Goal: Information Seeking & Learning: Find specific fact

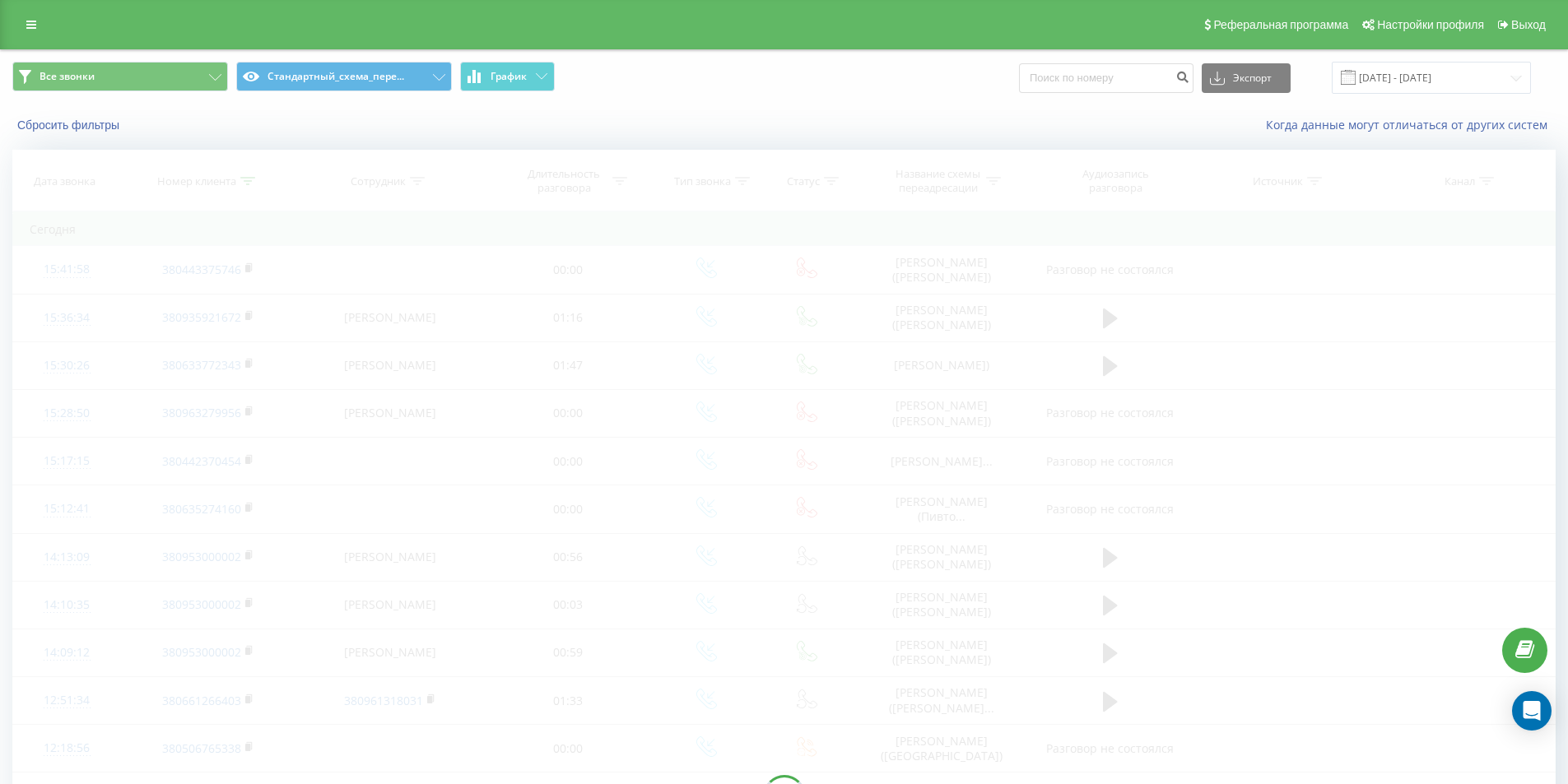
click at [421, 275] on div at bounding box center [784, 797] width 1544 height 1294
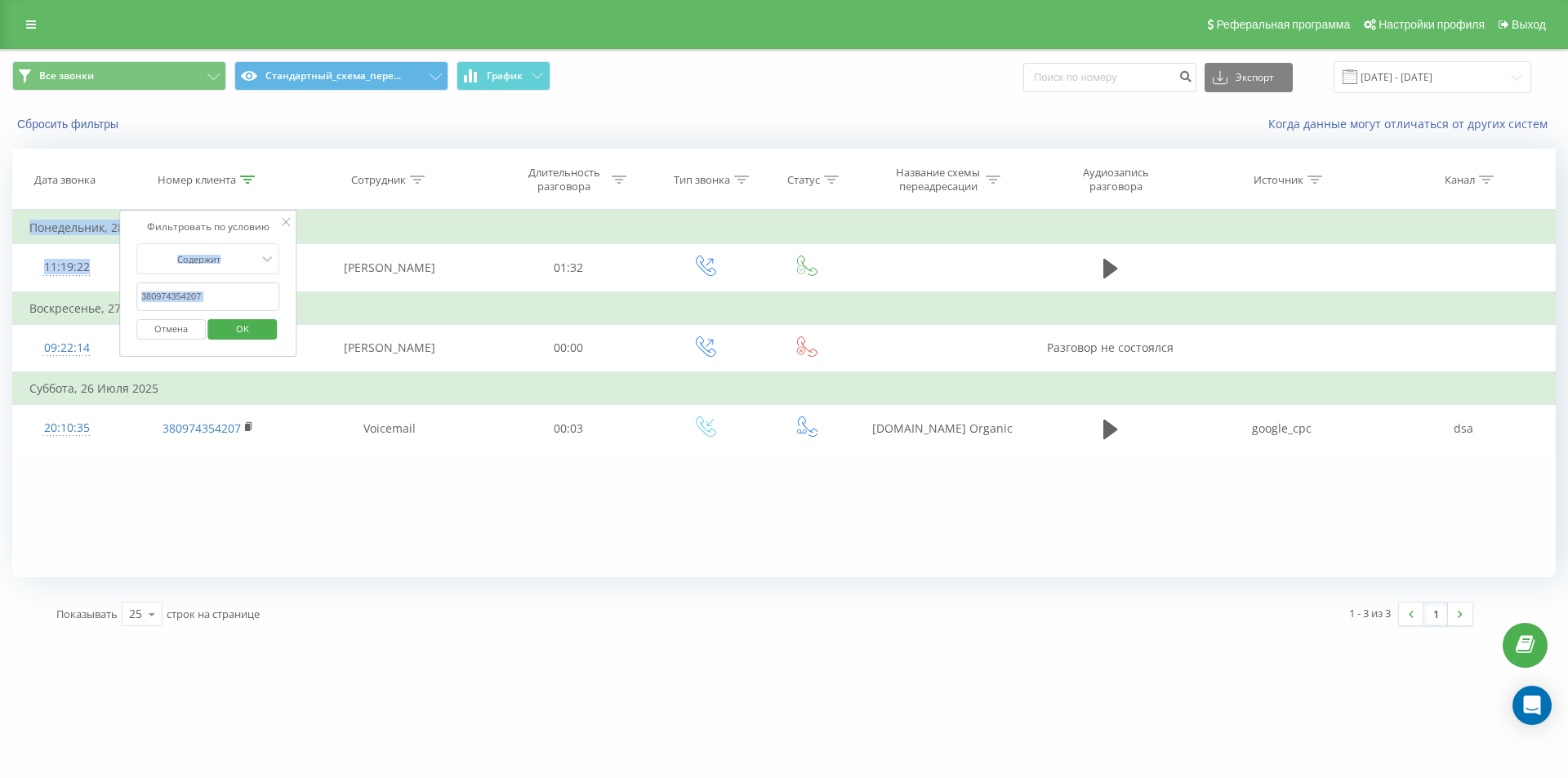
click at [209, 301] on input "380974354207" at bounding box center [208, 297] width 143 height 29
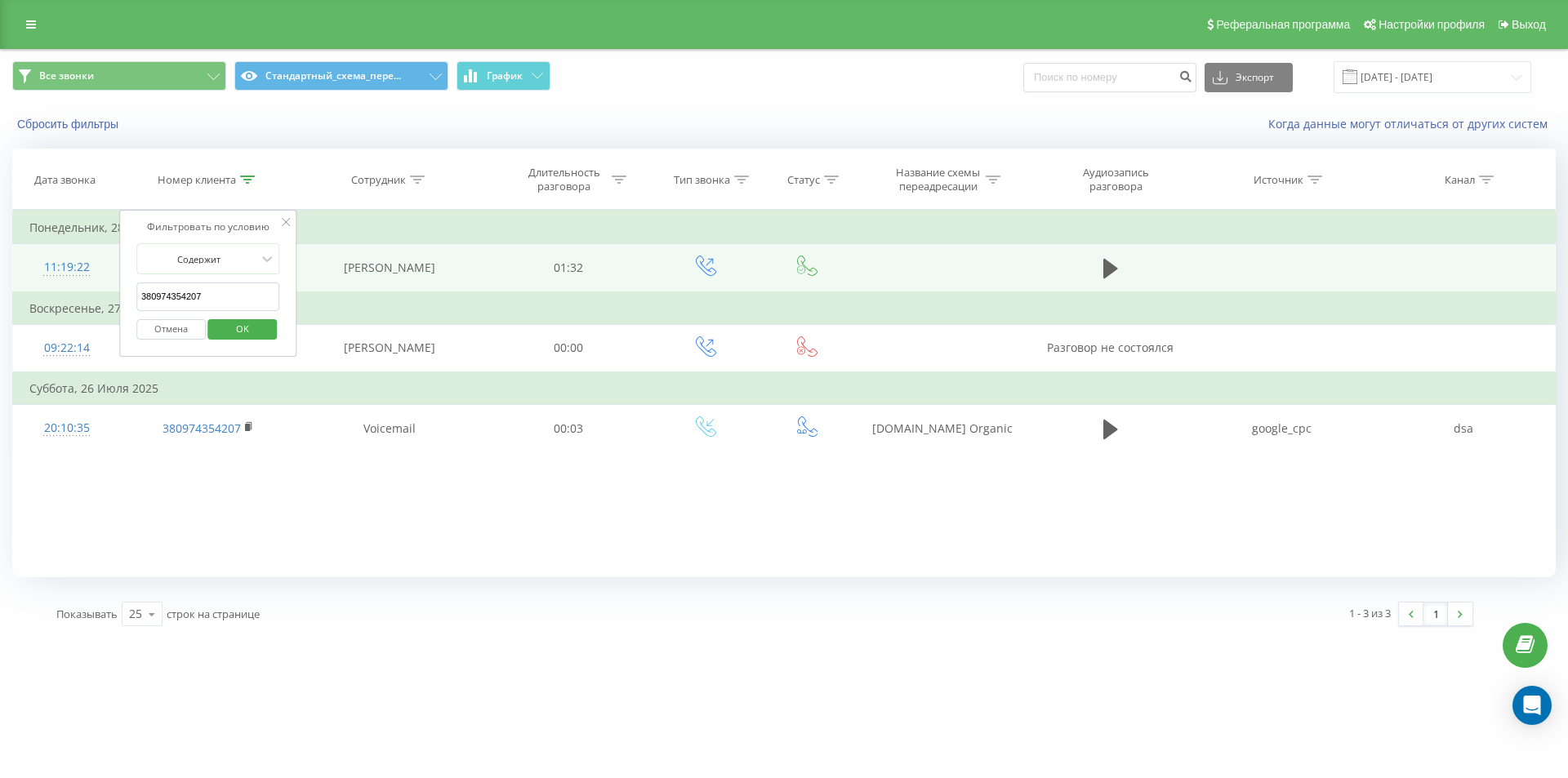
drag, startPoint x: 170, startPoint y: 303, endPoint x: 99, endPoint y: 290, distance: 72.2
click at [99, 290] on table "Фильтровать по условию Содержит 380974354207 Отмена OK Фильтровать по условию С…" at bounding box center [784, 331] width 1543 height 243
click button "OK" at bounding box center [242, 329] width 69 height 21
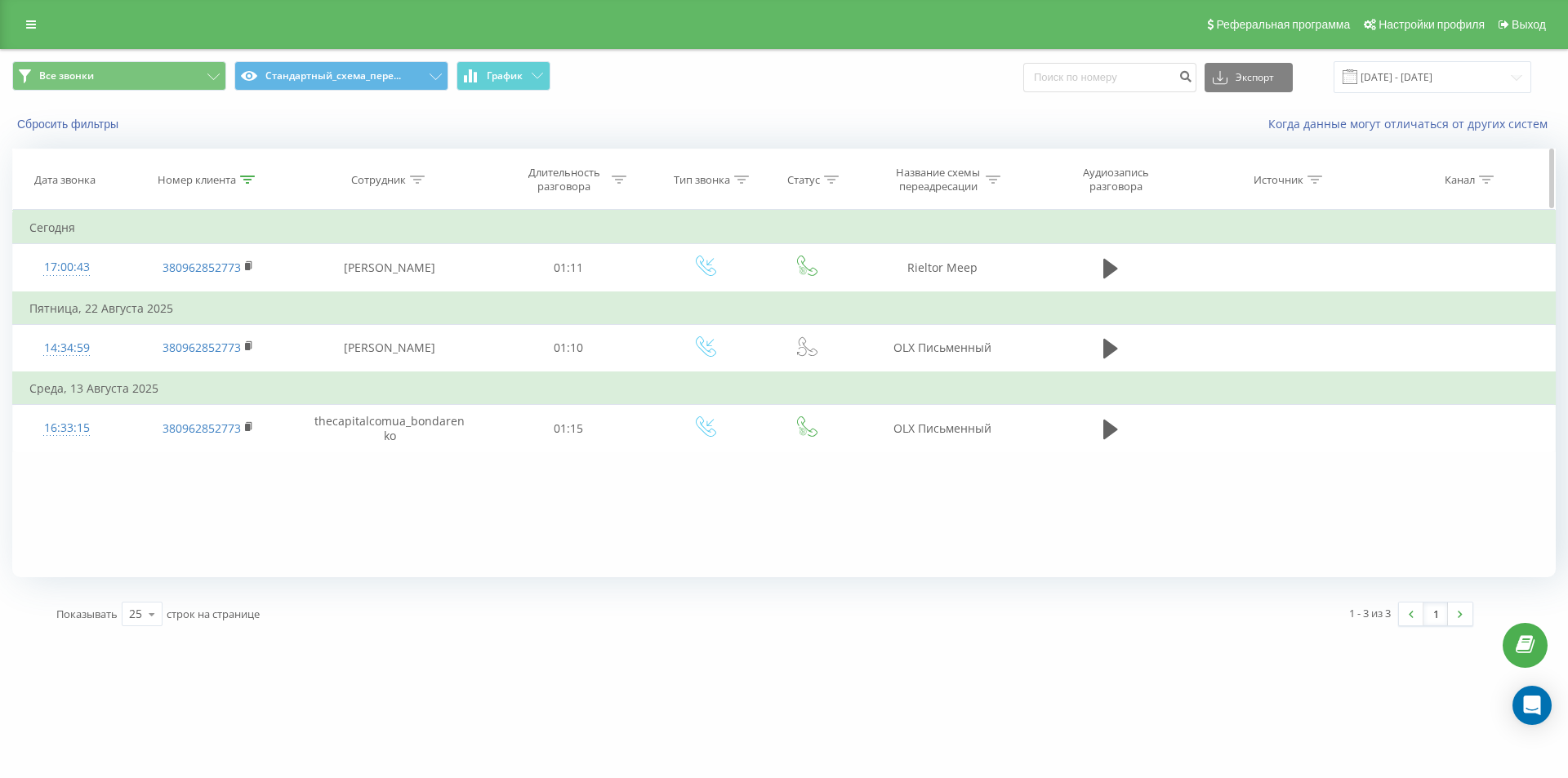
click at [250, 179] on icon at bounding box center [247, 179] width 14 height 8
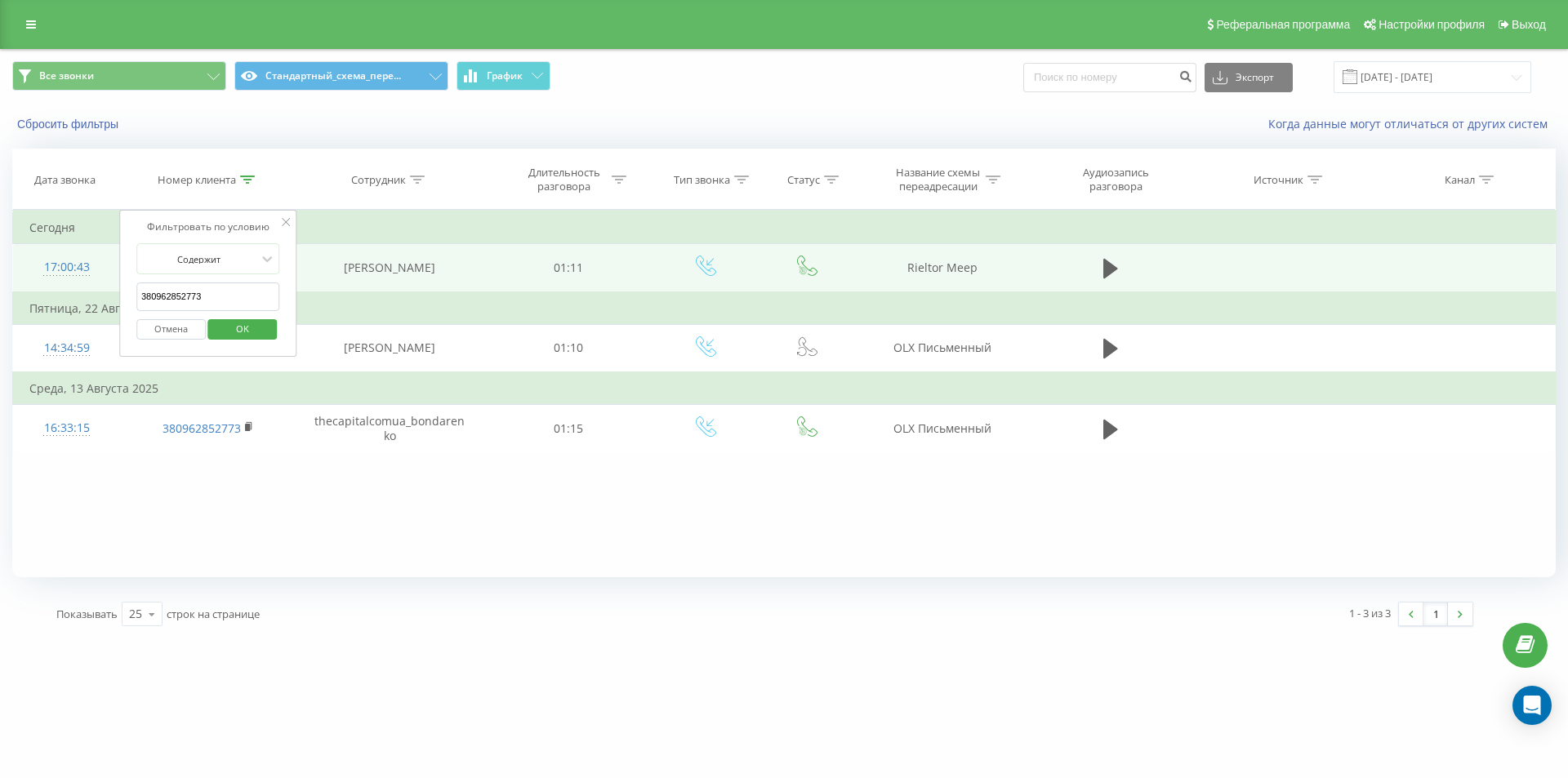
drag, startPoint x: 236, startPoint y: 288, endPoint x: 108, endPoint y: 256, distance: 131.9
click at [119, 263] on div "Фильтровать по условию Содержит 380962852773 Отмена OK" at bounding box center [208, 283] width 178 height 147
paste input "77598878"
click button "OK" at bounding box center [242, 329] width 69 height 21
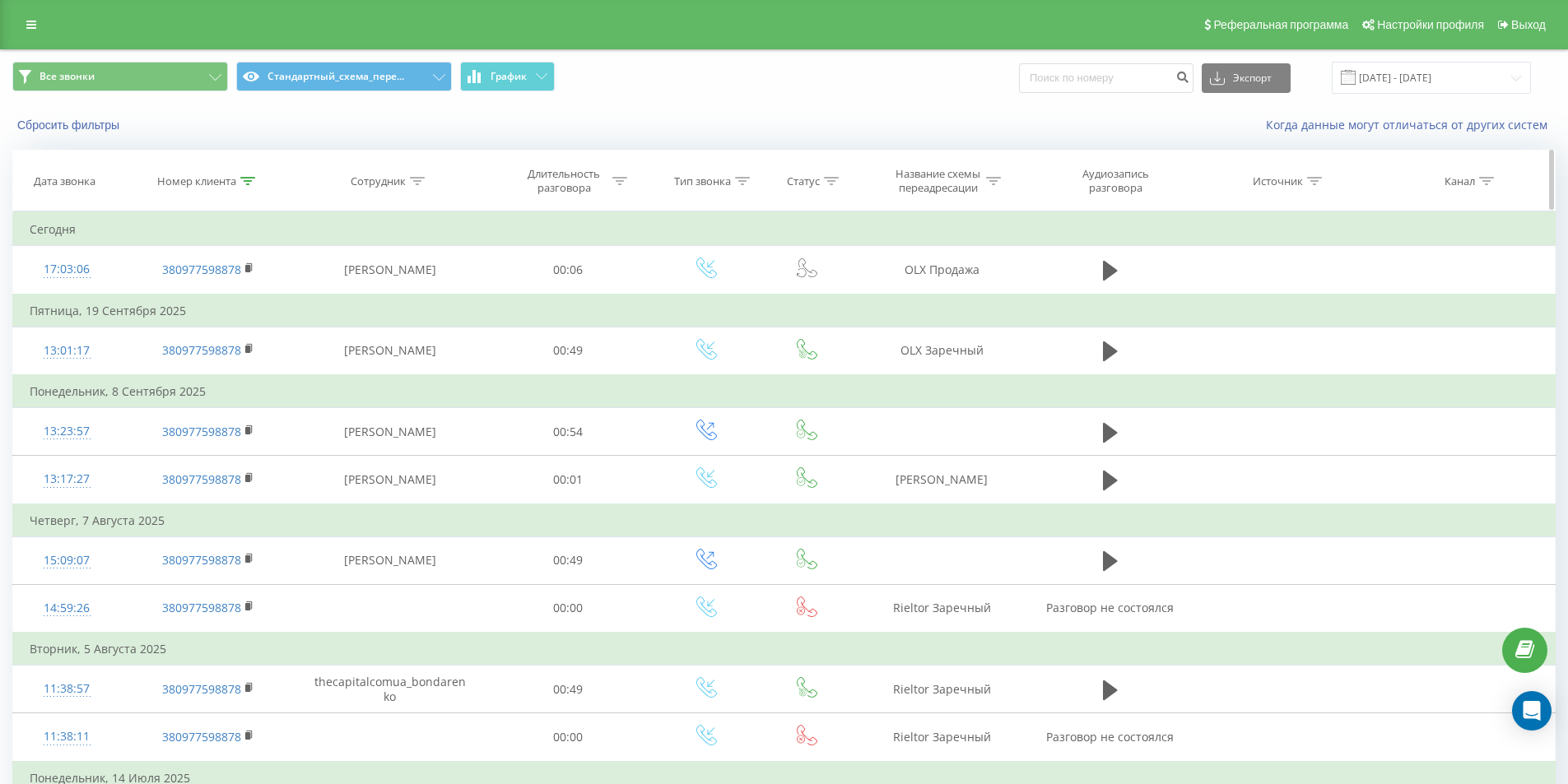
click at [246, 175] on div at bounding box center [247, 181] width 14 height 14
click at [62, 245] on table "Фильтровать по условию Содержит 380977598878 Отмена OK Фильтровать по условию С…" at bounding box center [784, 567] width 1544 height 712
paste input "52606160"
click button "OK" at bounding box center [243, 331] width 70 height 21
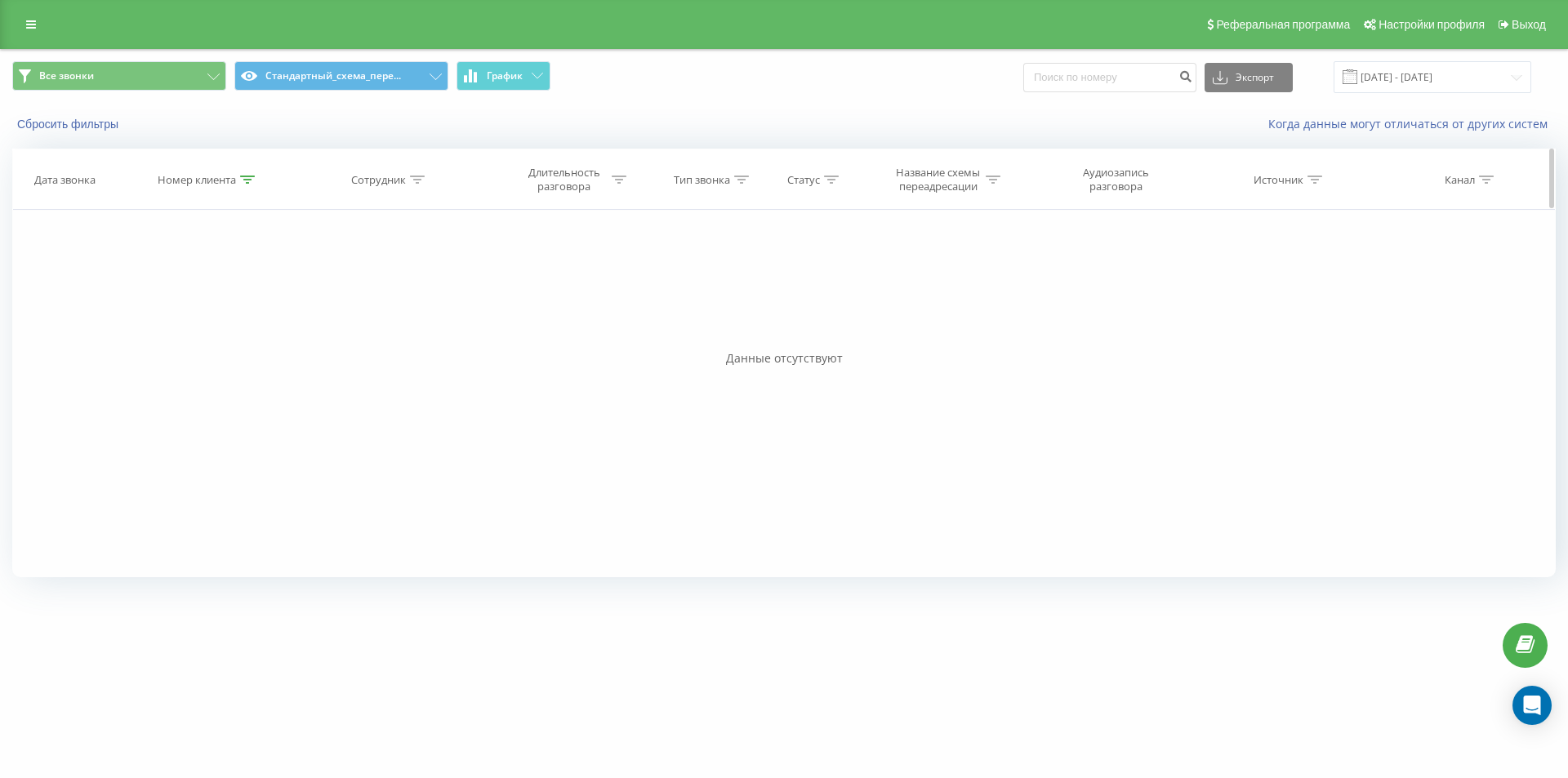
click at [253, 186] on div at bounding box center [247, 179] width 14 height 13
drag, startPoint x: 229, startPoint y: 296, endPoint x: 96, endPoint y: 261, distance: 137.5
click at [105, 264] on div "Фильтровать по условию Содержит 380952606160 Отмена OK Фильтровать по условию С…" at bounding box center [784, 393] width 1543 height 367
paste input "3835024"
click button "OK" at bounding box center [242, 329] width 69 height 21
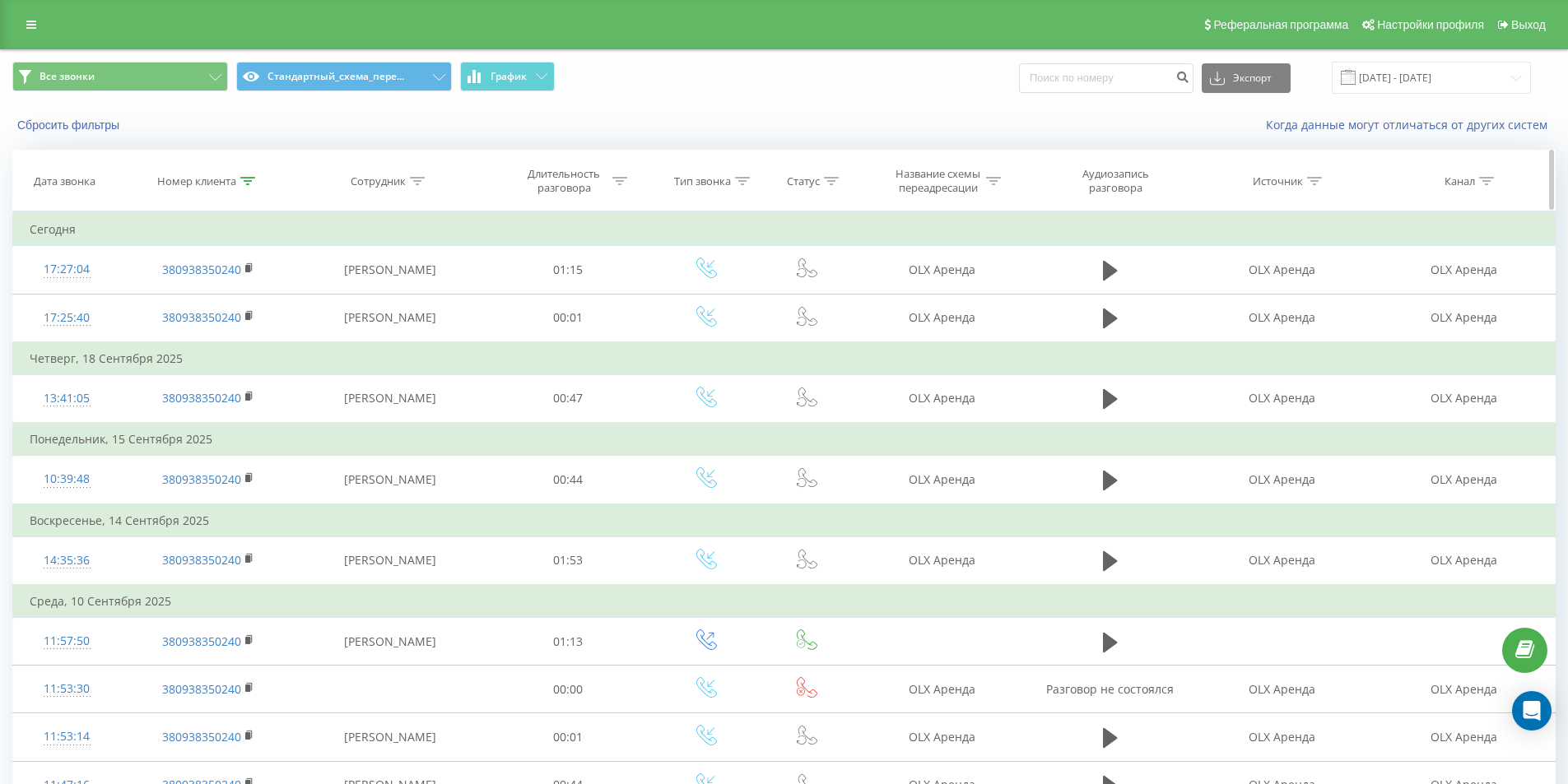
click at [246, 187] on div at bounding box center [247, 181] width 14 height 14
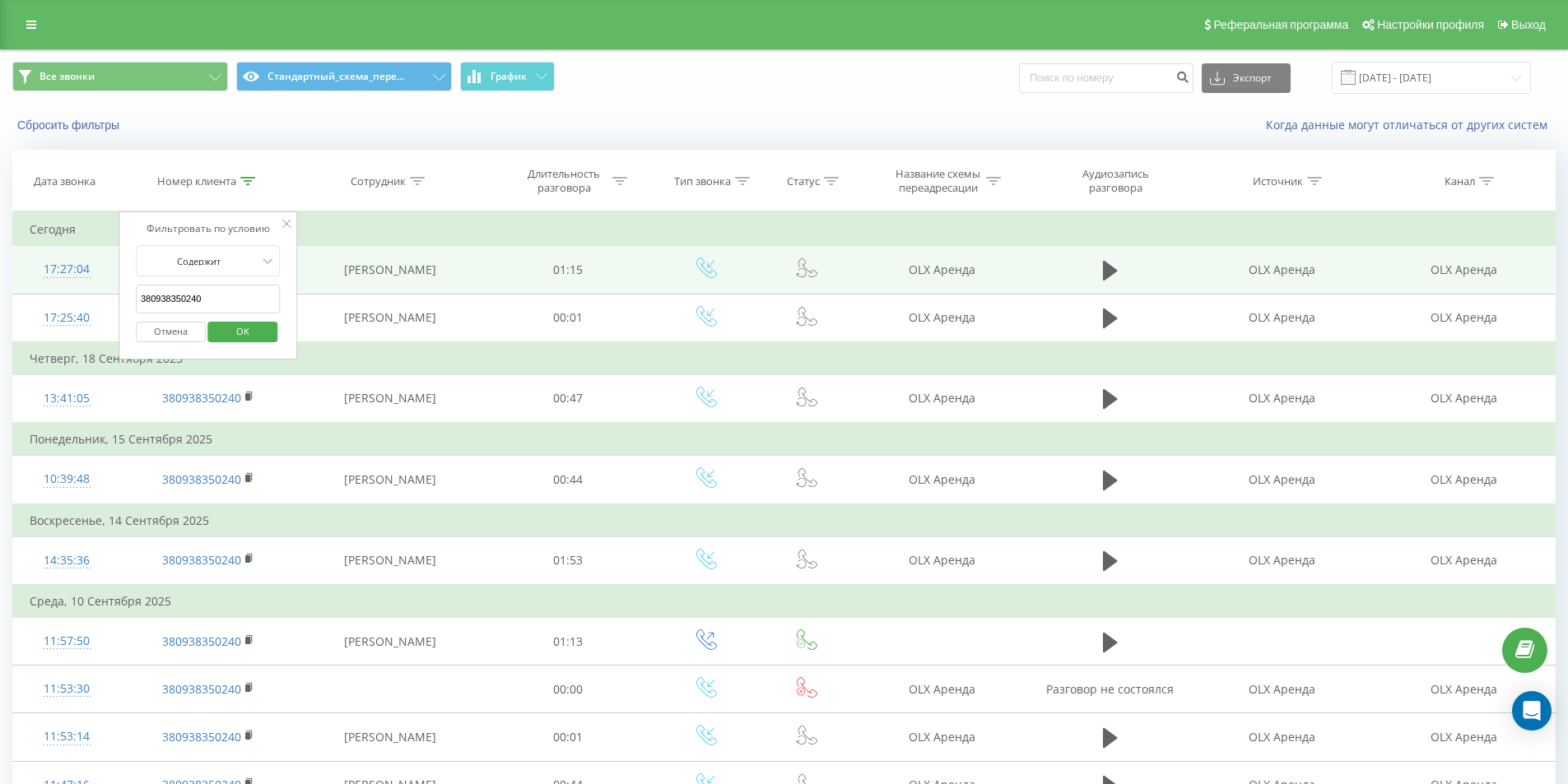
drag, startPoint x: 210, startPoint y: 309, endPoint x: 82, endPoint y: 279, distance: 131.5
paste input "632297011"
click button "OK" at bounding box center [243, 331] width 70 height 21
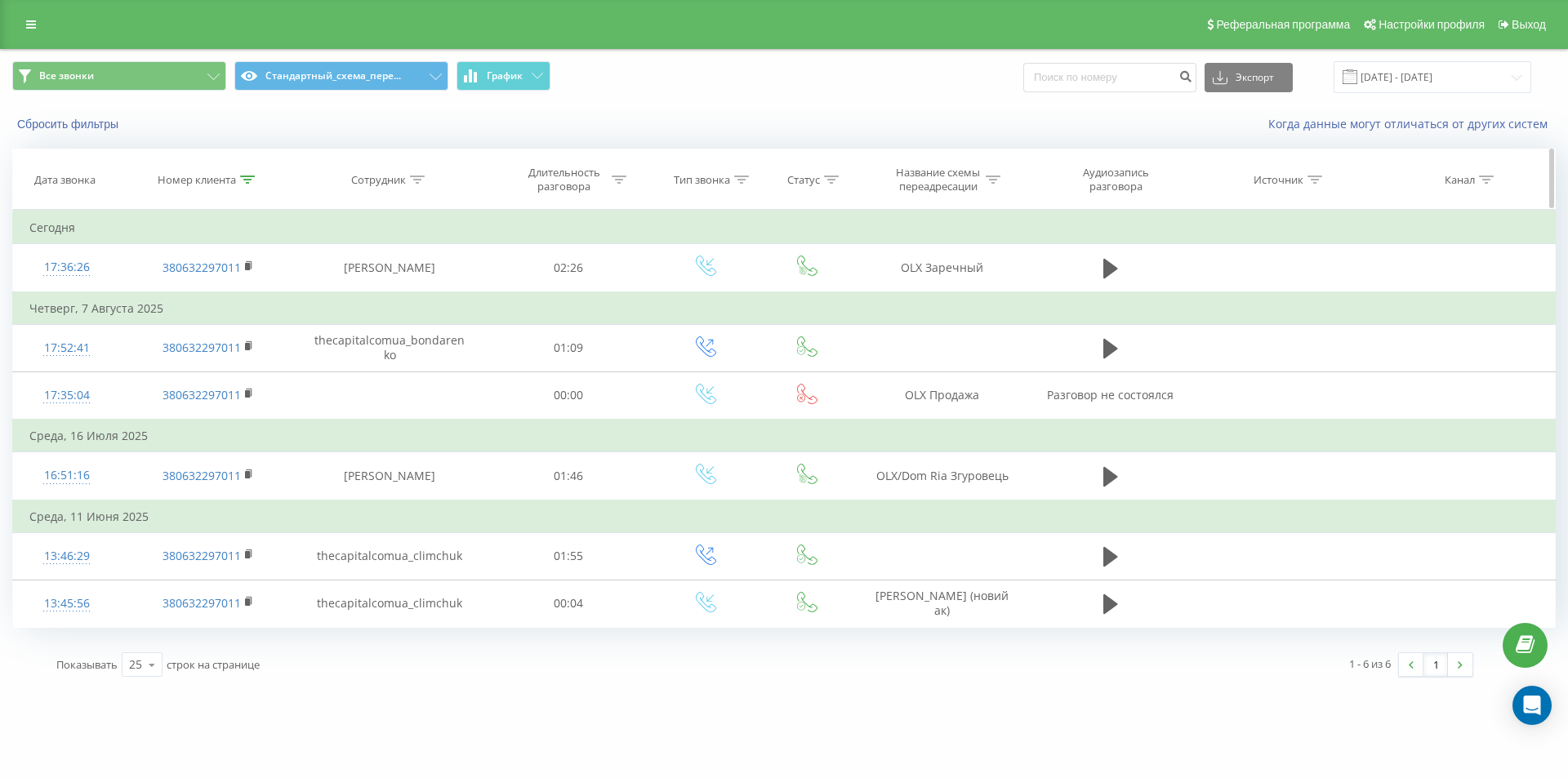
click at [246, 181] on icon at bounding box center [247, 179] width 14 height 8
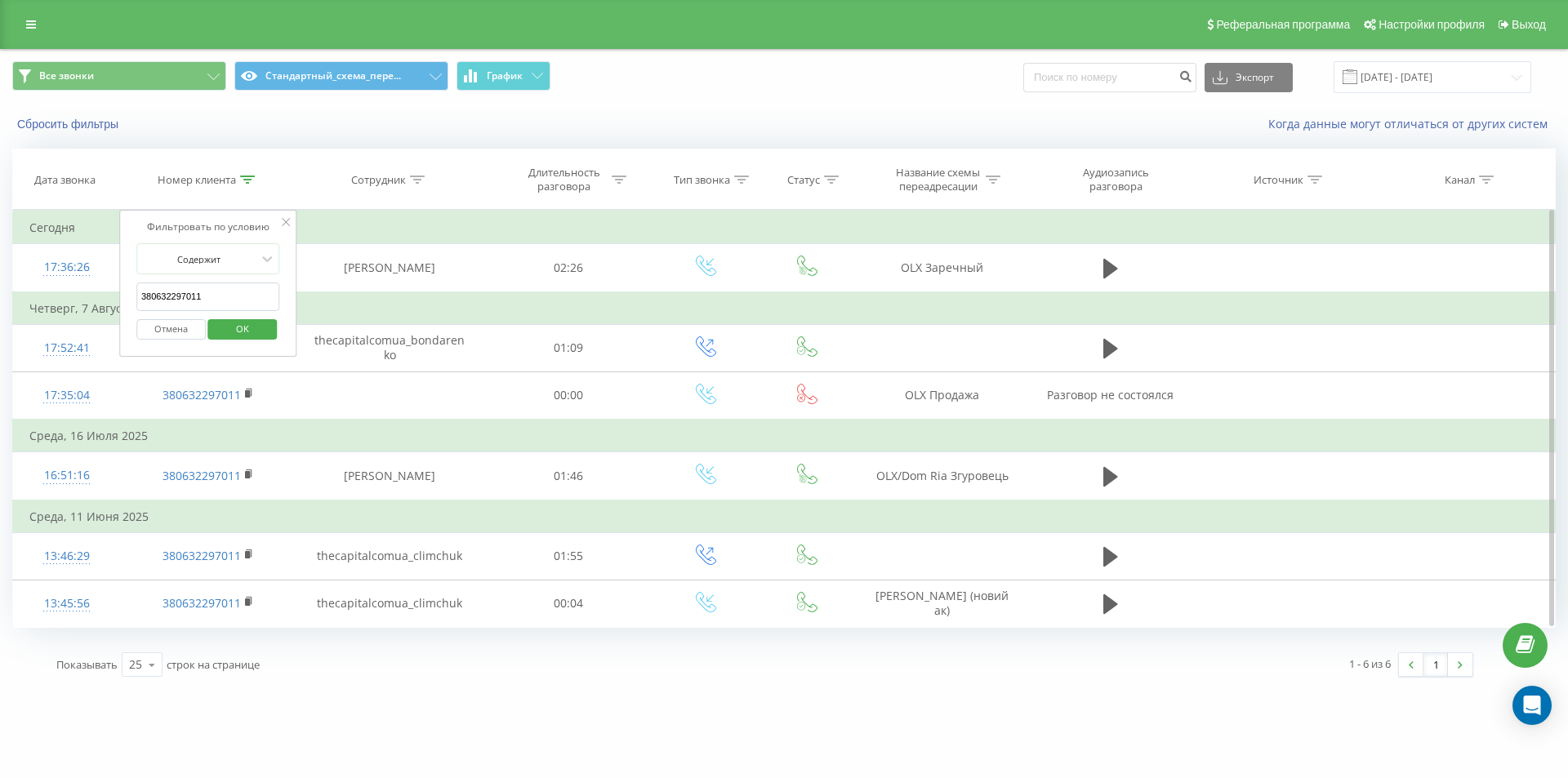
drag, startPoint x: 214, startPoint y: 288, endPoint x: 56, endPoint y: 221, distance: 171.6
click at [103, 254] on table "Фильтровать по условию Содержит 380632297011 Отмена OK Фильтровать по условию С…" at bounding box center [784, 419] width 1543 height 419
paste input "933995828"
click button "OK" at bounding box center [242, 329] width 69 height 21
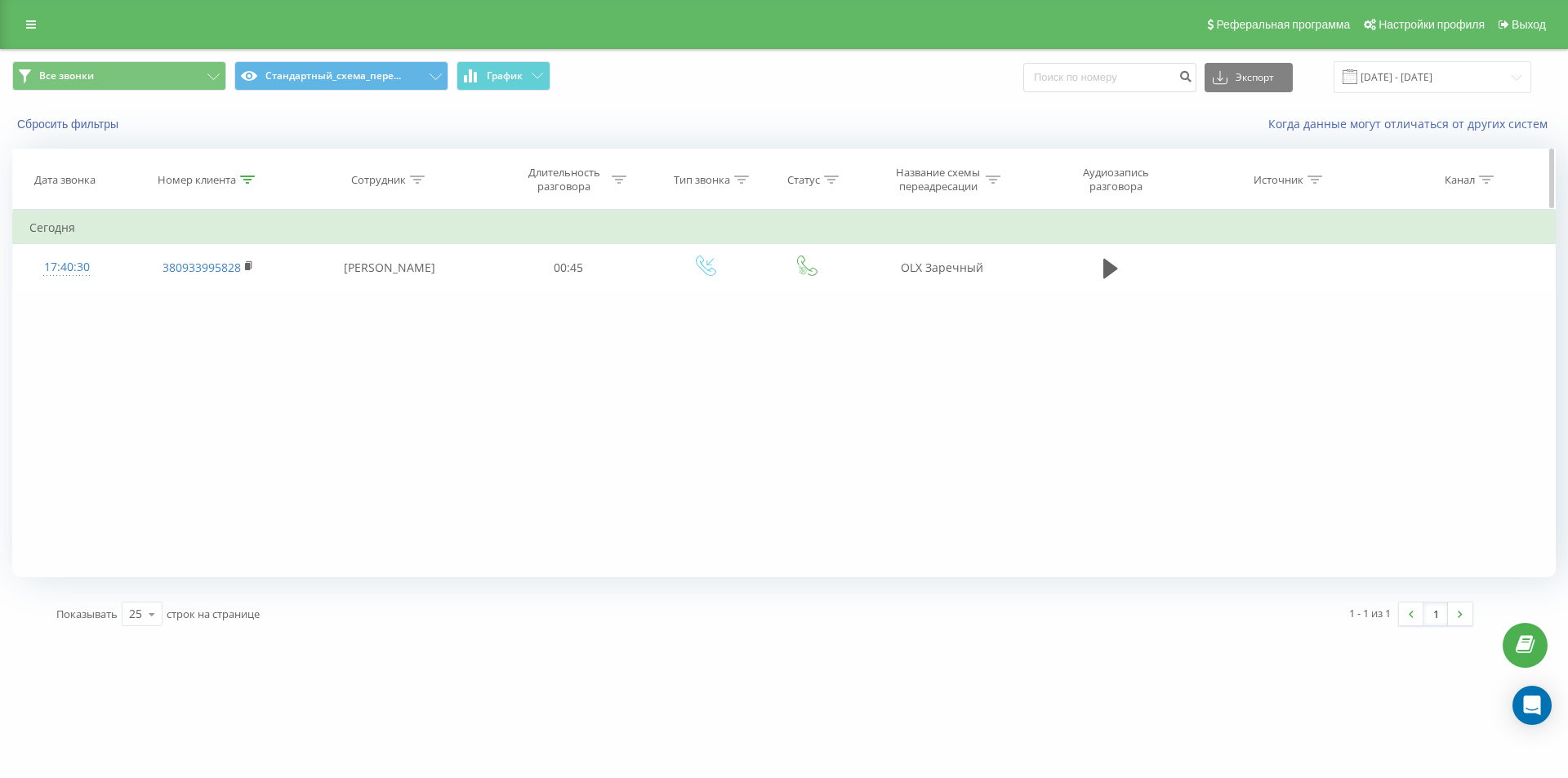
click at [246, 183] on icon at bounding box center [247, 179] width 14 height 8
drag, startPoint x: 227, startPoint y: 294, endPoint x: 51, endPoint y: 236, distance: 185.3
click at [58, 238] on table "Фильтровать по условию Содержит 380933995828 Отмена OK Фильтровать по условию С…" at bounding box center [784, 250] width 1543 height 82
paste input "68011443"
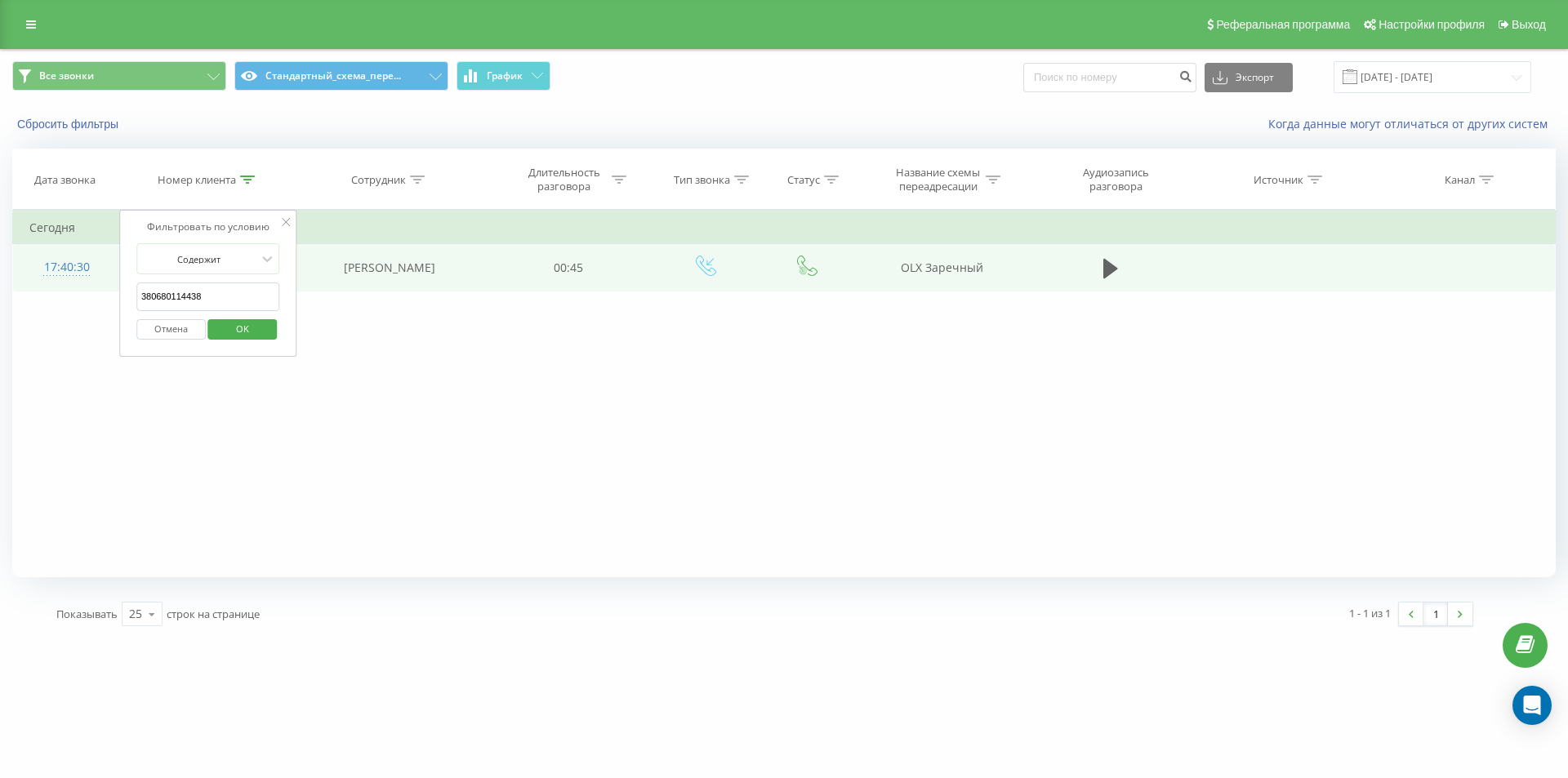
click button "OK" at bounding box center [242, 329] width 69 height 21
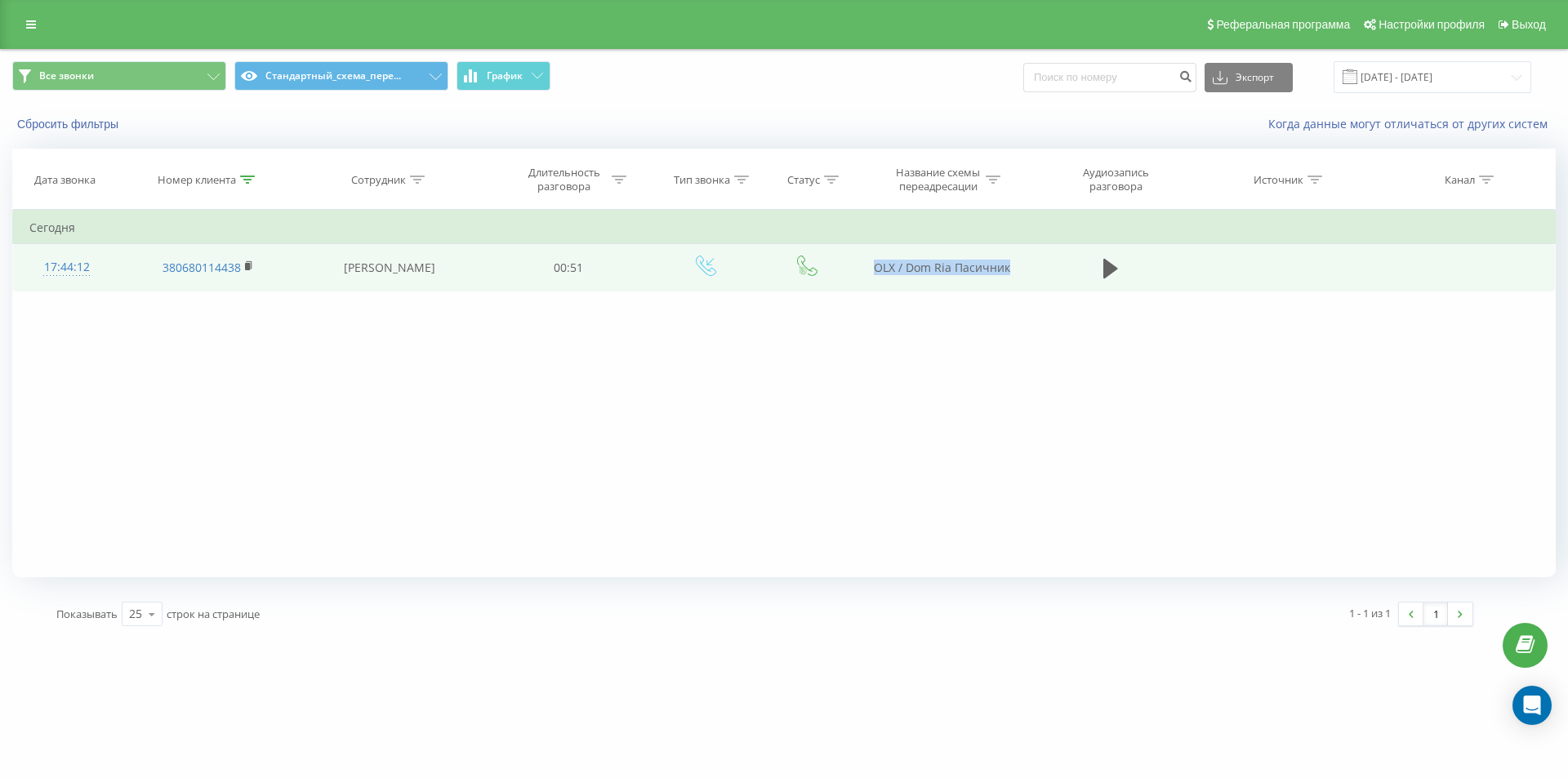
drag, startPoint x: 830, startPoint y: 266, endPoint x: 1013, endPoint y: 272, distance: 183.1
click at [1013, 272] on tr "17:44:12 380680114438 Юдина Анастасия 00:51 ОLX / Dom Ria Пасичник" at bounding box center [784, 267] width 1542 height 48
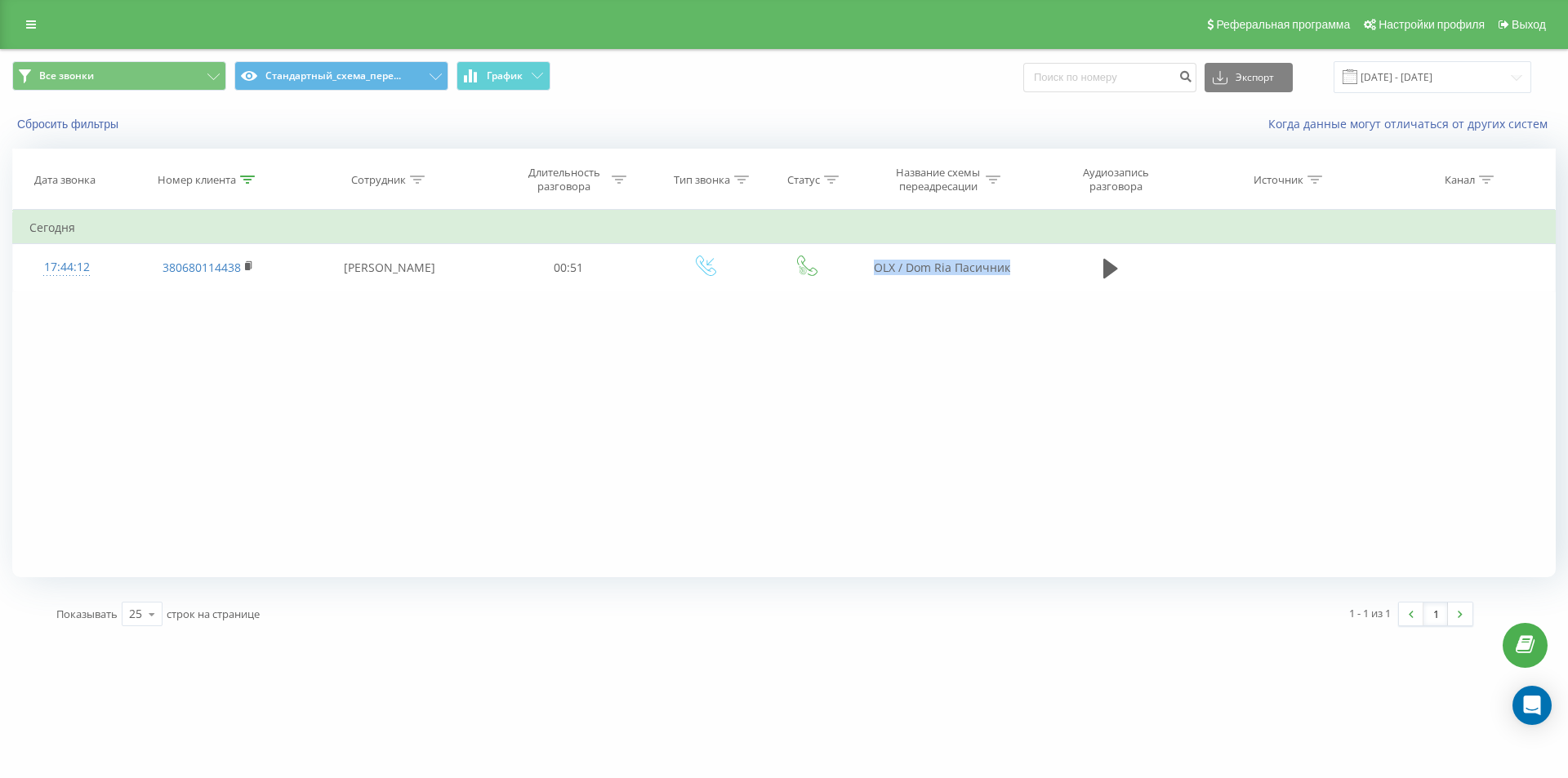
copy td "ОLX / Dom Ria Пасичник"
click at [248, 181] on icon at bounding box center [247, 179] width 14 height 8
drag, startPoint x: 232, startPoint y: 300, endPoint x: 0, endPoint y: 216, distance: 246.7
click at [22, 230] on table "Фильтровать по условию Содержит 380680114438 Отмена OK Фильтровать по условию С…" at bounding box center [784, 250] width 1543 height 82
paste input "77710989"
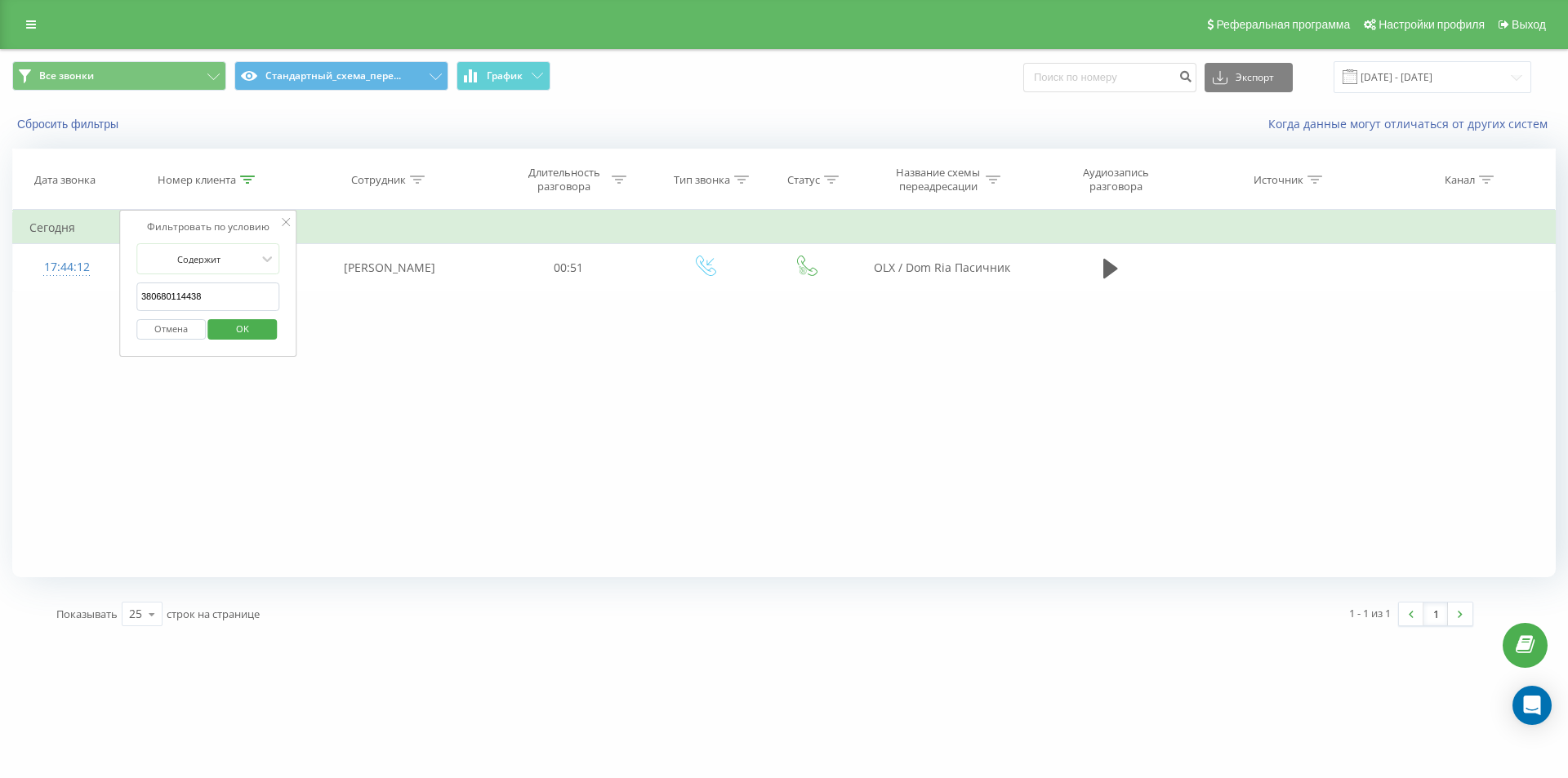
type input "380677710989"
click button "OK" at bounding box center [242, 329] width 69 height 21
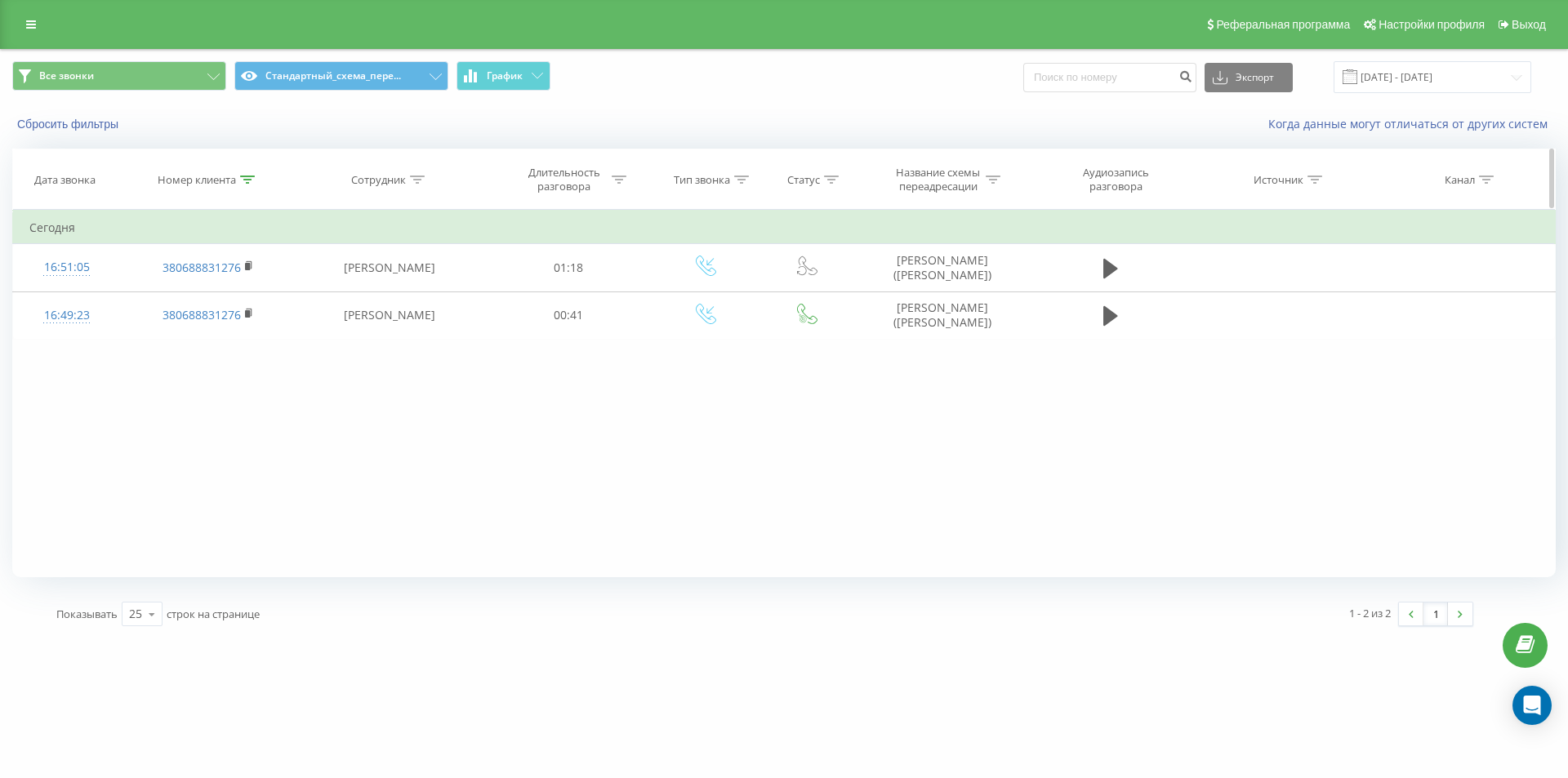
click at [248, 181] on icon at bounding box center [247, 179] width 14 height 8
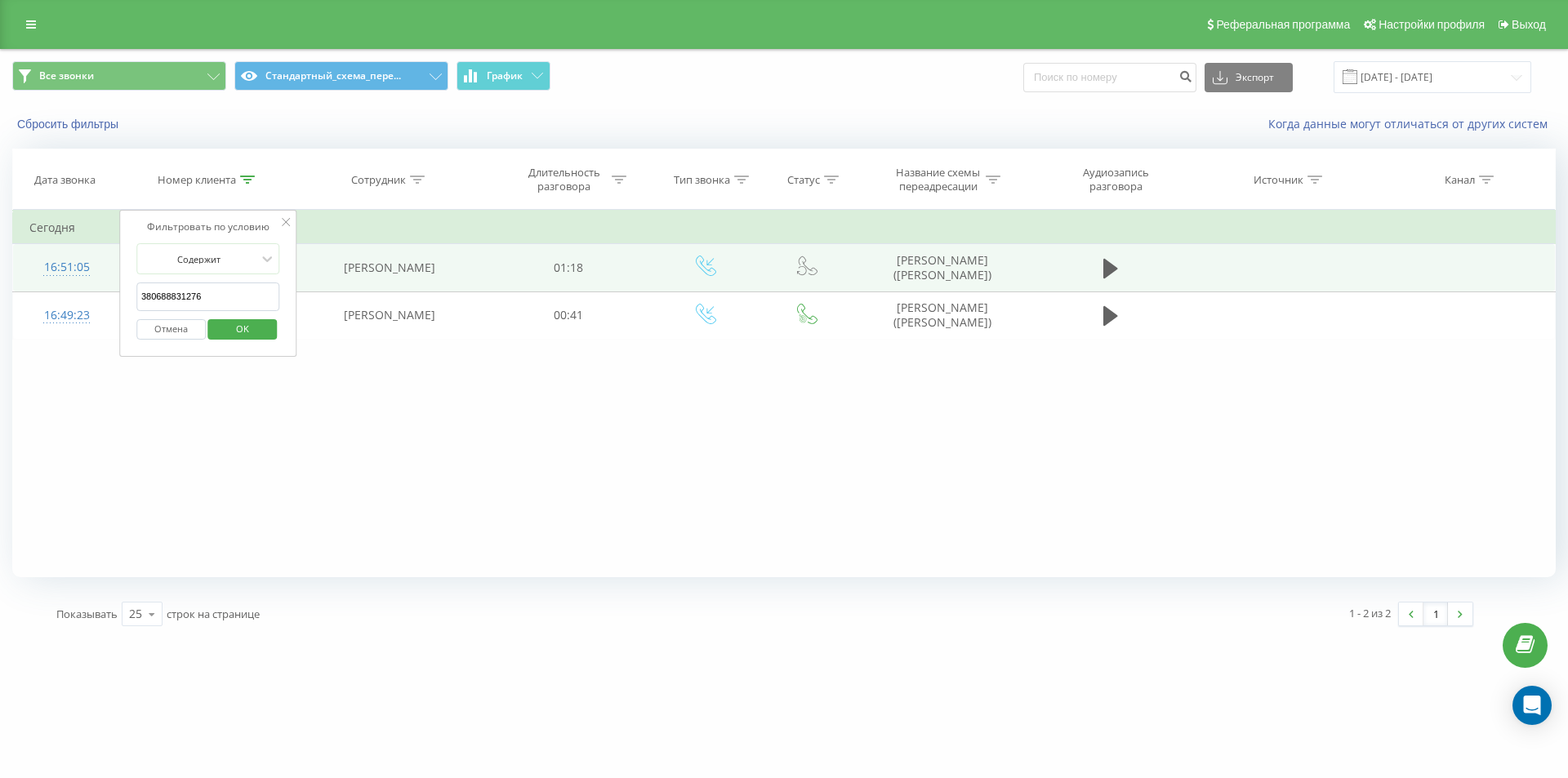
drag, startPoint x: 223, startPoint y: 296, endPoint x: 30, endPoint y: 258, distance: 196.7
click at [34, 261] on table "Фильтровать по условию Содержит 380688831276 Отмена OK Фильтровать по условию С…" at bounding box center [784, 274] width 1543 height 130
paste input "0114438"
type input "380680114438"
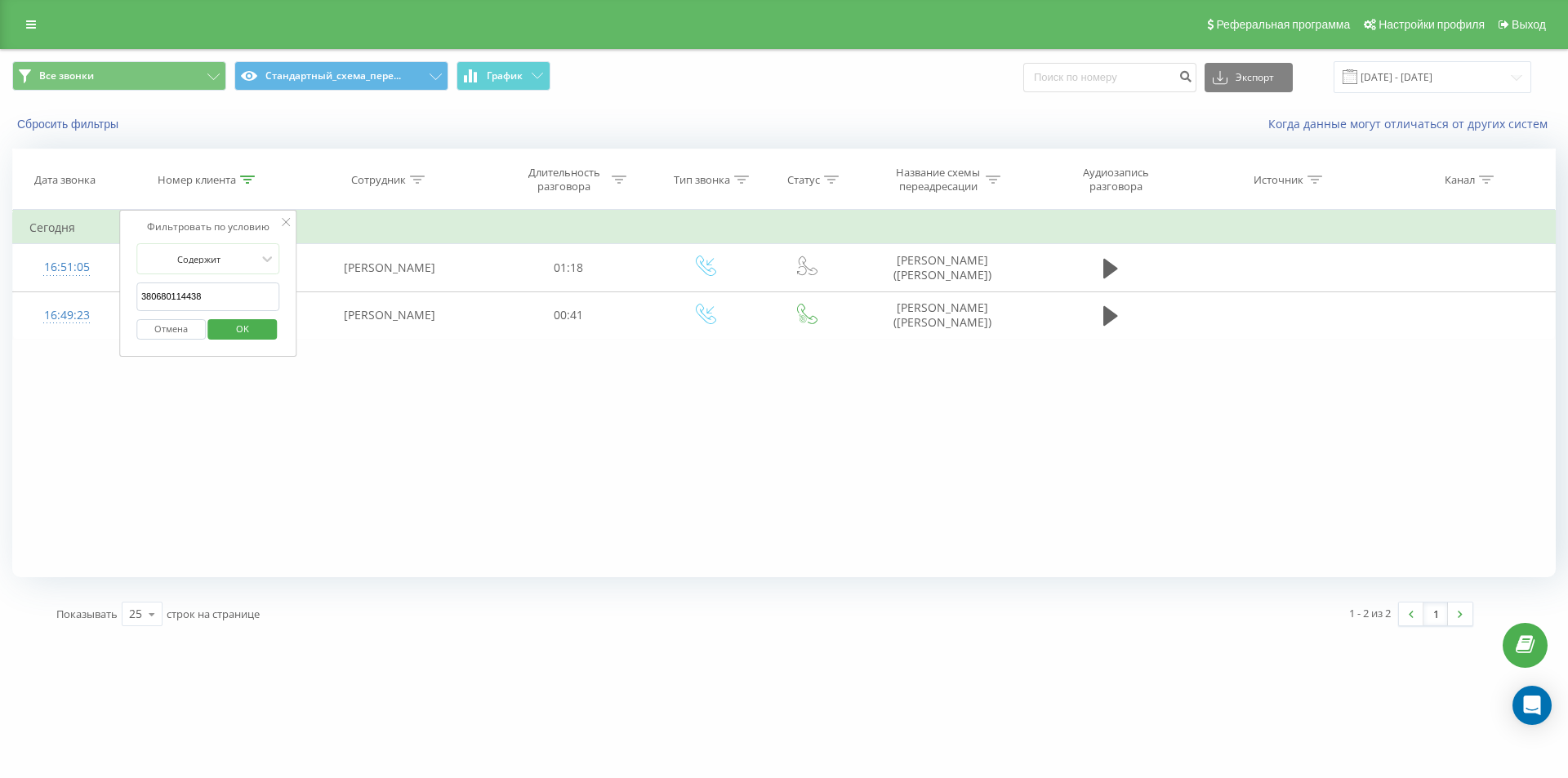
click button "OK" at bounding box center [242, 329] width 69 height 21
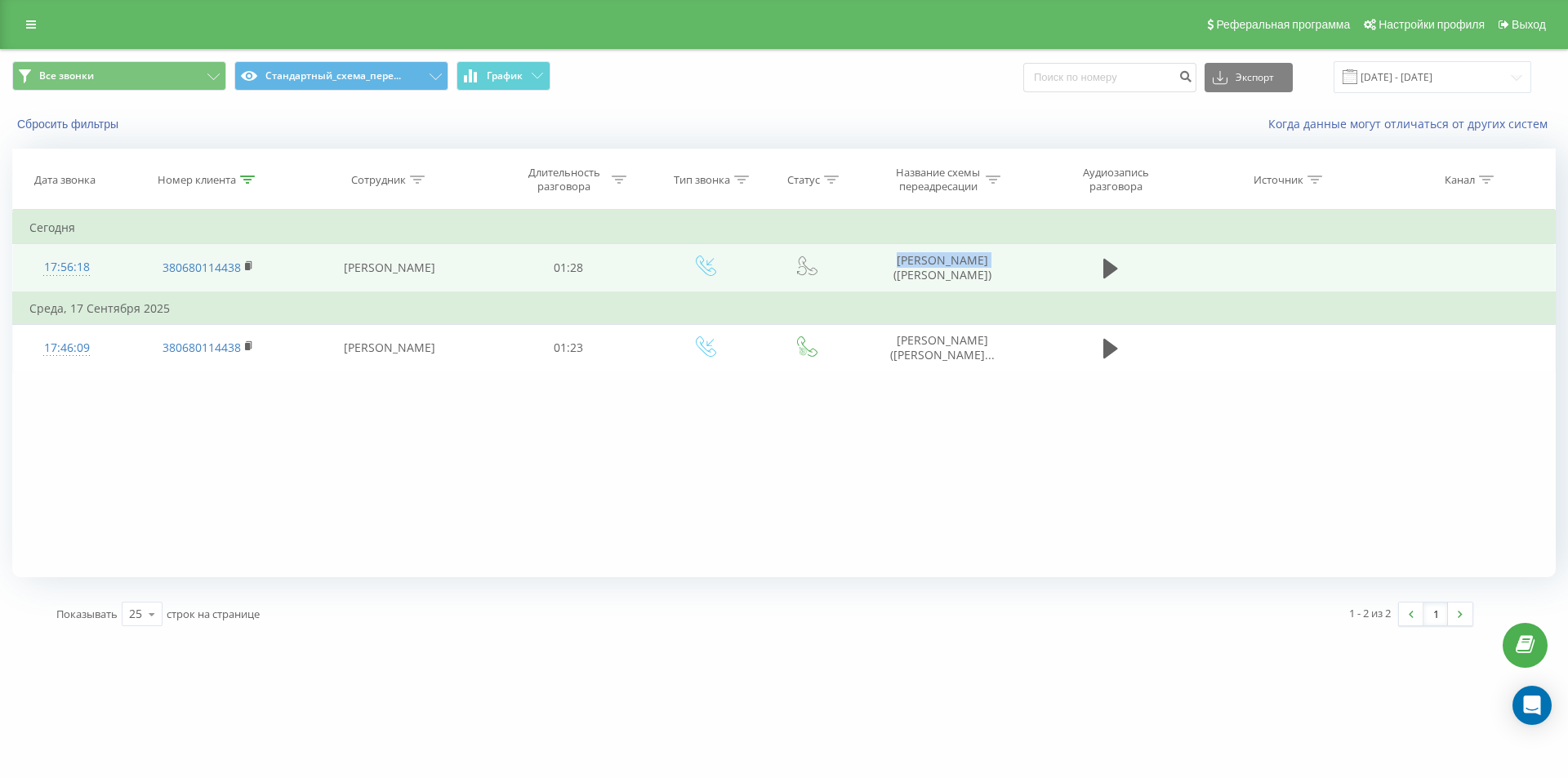
drag, startPoint x: 874, startPoint y: 271, endPoint x: 958, endPoint y: 281, distance: 84.6
click at [958, 281] on tr "17:56:18 380680114438 [PERSON_NAME] 01:28 [PERSON_NAME] ([PERSON_NAME])" at bounding box center [784, 268] width 1542 height 48
copy td "[PERSON_NAME]"
